Goal: Information Seeking & Learning: Learn about a topic

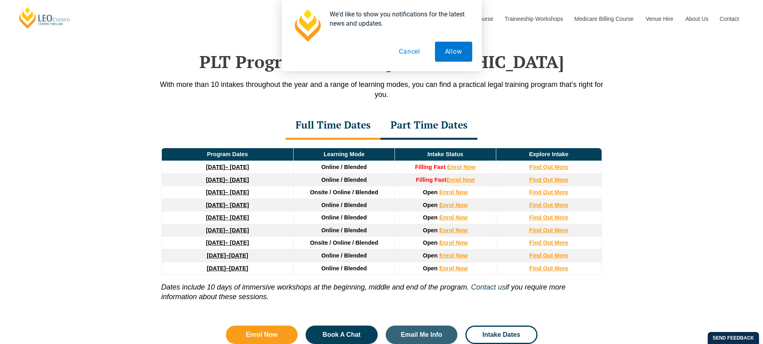
scroll to position [1045, 0]
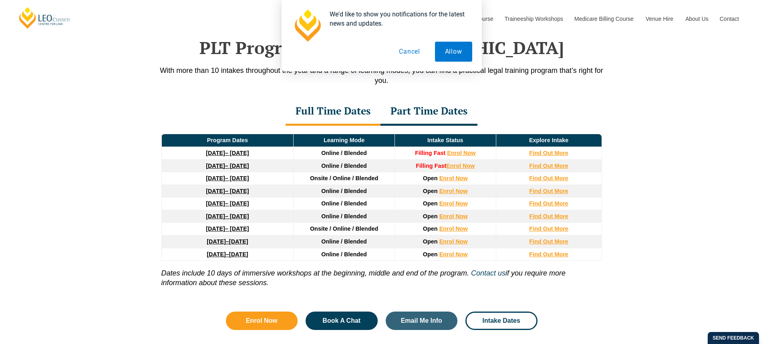
click at [411, 41] on div at bounding box center [381, 26] width 181 height 32
click at [411, 48] on button "Cancel" at bounding box center [409, 52] width 41 height 20
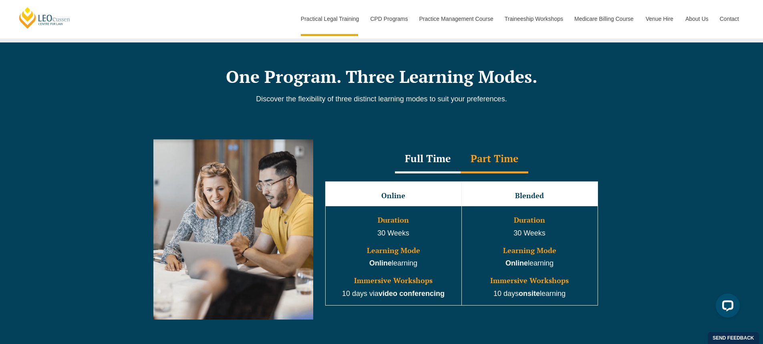
scroll to position [0, 0]
click at [424, 196] on h3 "Online" at bounding box center [393, 196] width 134 height 8
click at [424, 199] on h3 "Online" at bounding box center [393, 196] width 134 height 8
click at [501, 161] on div "Part Time" at bounding box center [494, 159] width 68 height 28
click at [452, 164] on div "Full Time" at bounding box center [428, 159] width 66 height 28
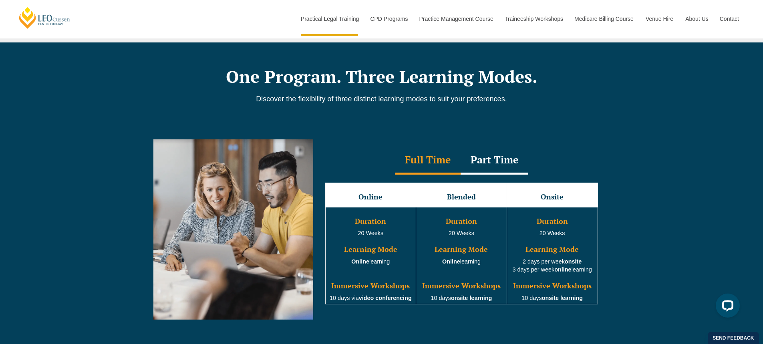
click at [511, 163] on div "Part Time" at bounding box center [494, 161] width 68 height 28
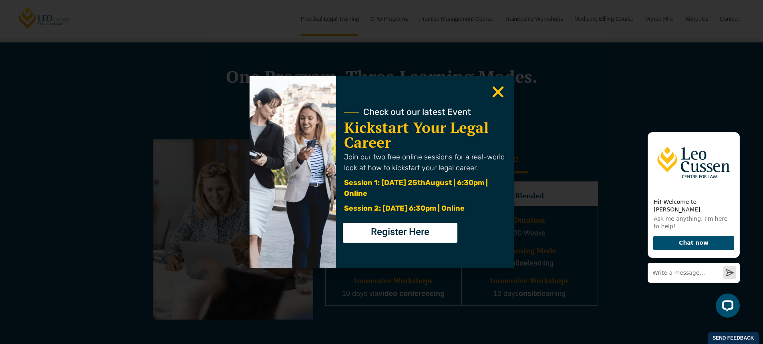
click at [503, 90] on icon "Close" at bounding box center [498, 92] width 16 height 16
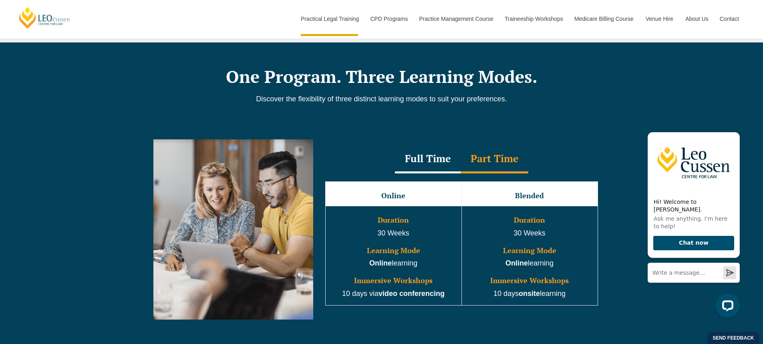
click at [425, 157] on div "Full Time" at bounding box center [428, 159] width 66 height 28
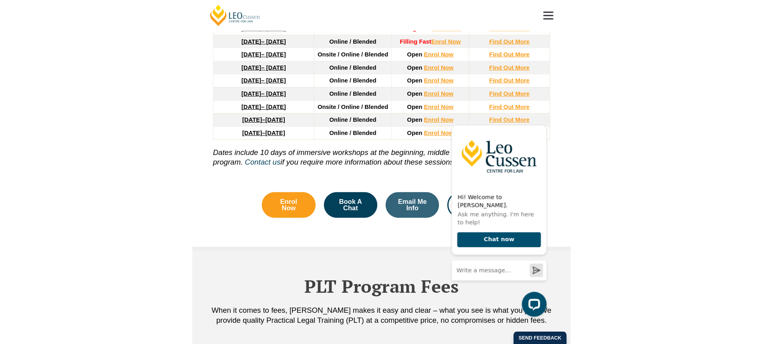
scroll to position [1114, 0]
